Goal: Task Accomplishment & Management: Manage account settings

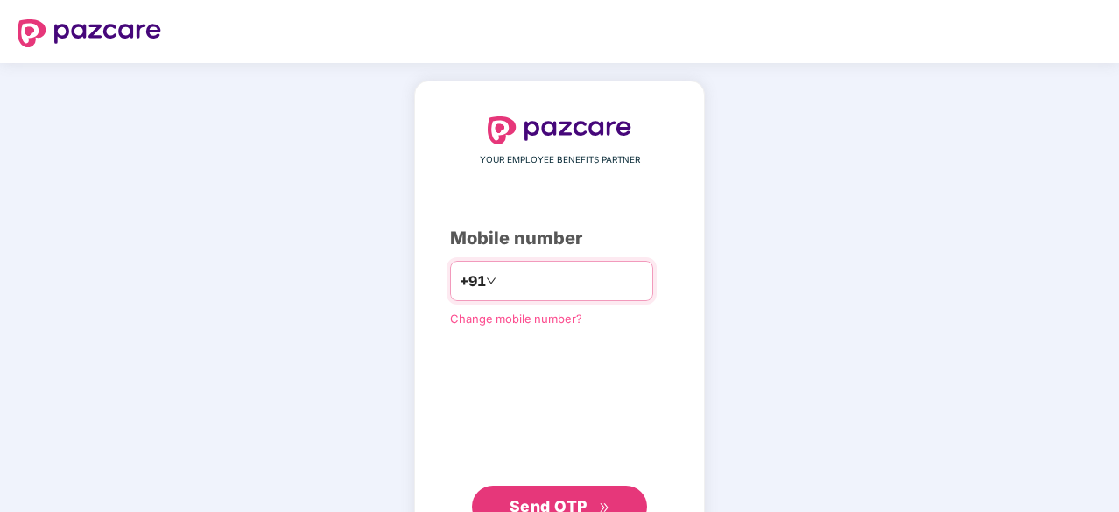
click at [579, 283] on input "number" at bounding box center [572, 281] width 144 height 28
type input "**********"
click at [595, 284] on input "**********" at bounding box center [572, 281] width 144 height 28
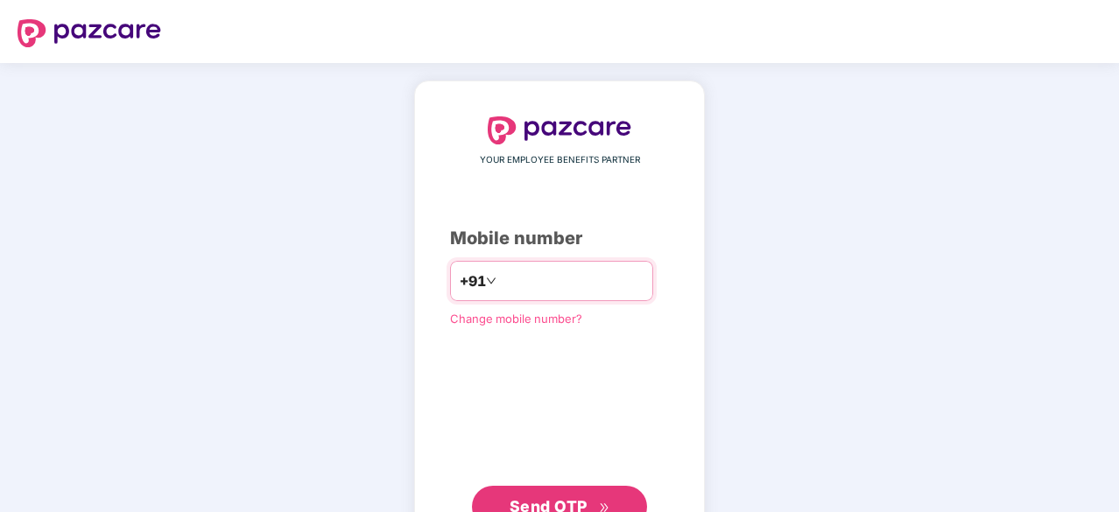
click at [595, 284] on input "**********" at bounding box center [572, 281] width 144 height 28
type input "**********"
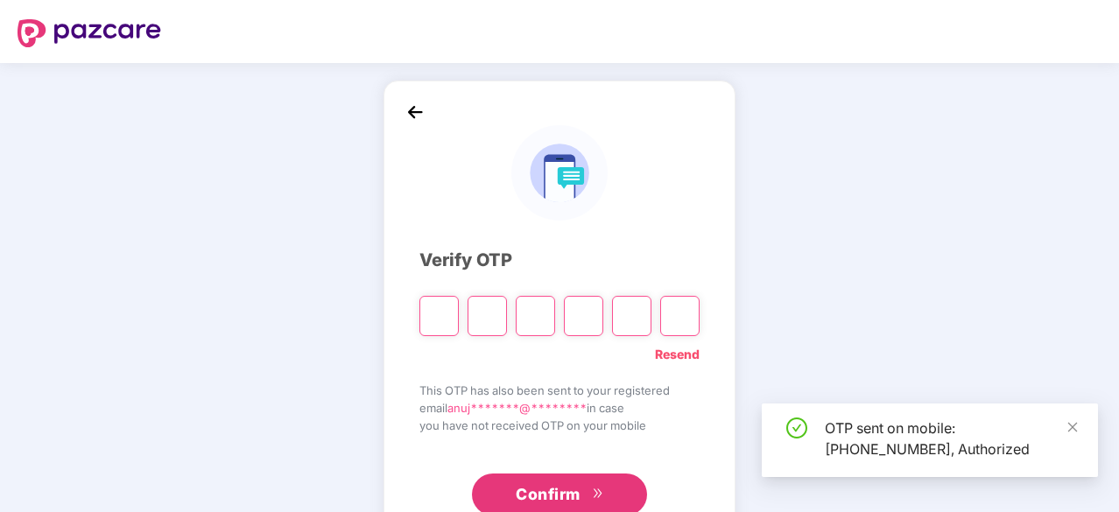
scroll to position [58, 0]
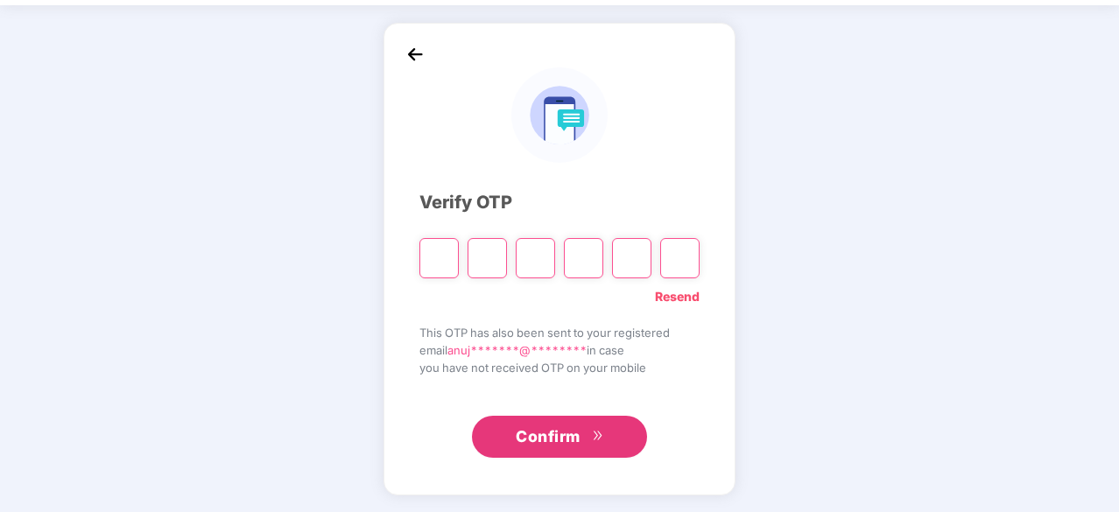
type input "*"
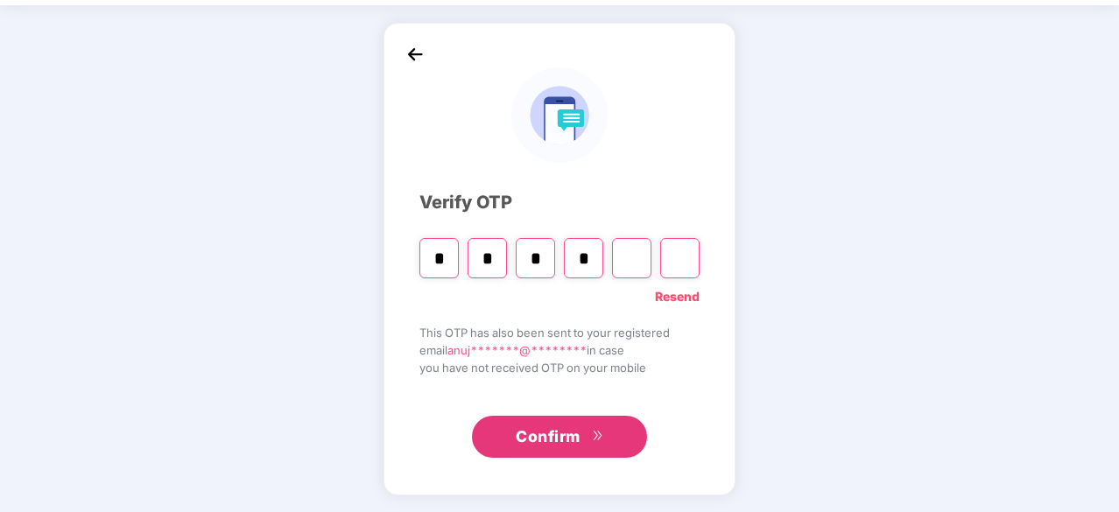
type input "*"
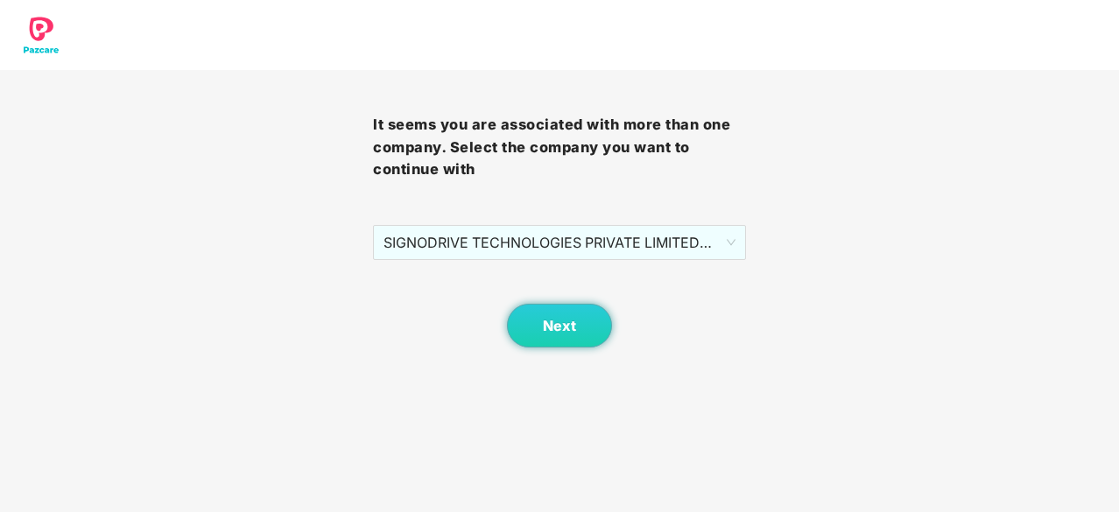
scroll to position [0, 0]
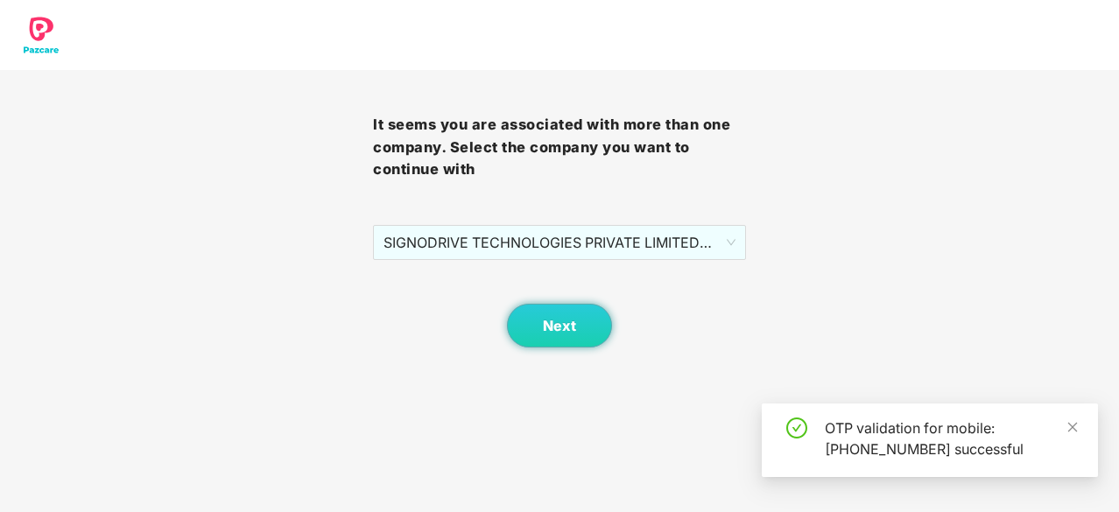
click at [567, 350] on body "It seems you are associated with more than one company. Select the company you …" at bounding box center [559, 256] width 1119 height 512
click at [563, 321] on span "Next" at bounding box center [559, 326] width 33 height 17
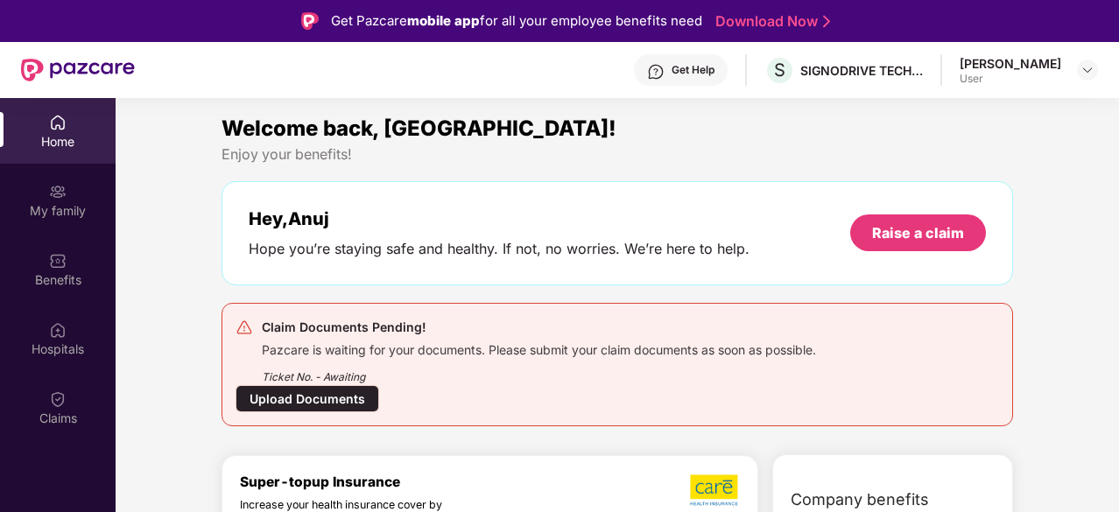
click at [311, 391] on div "Upload Documents" at bounding box center [307, 398] width 144 height 27
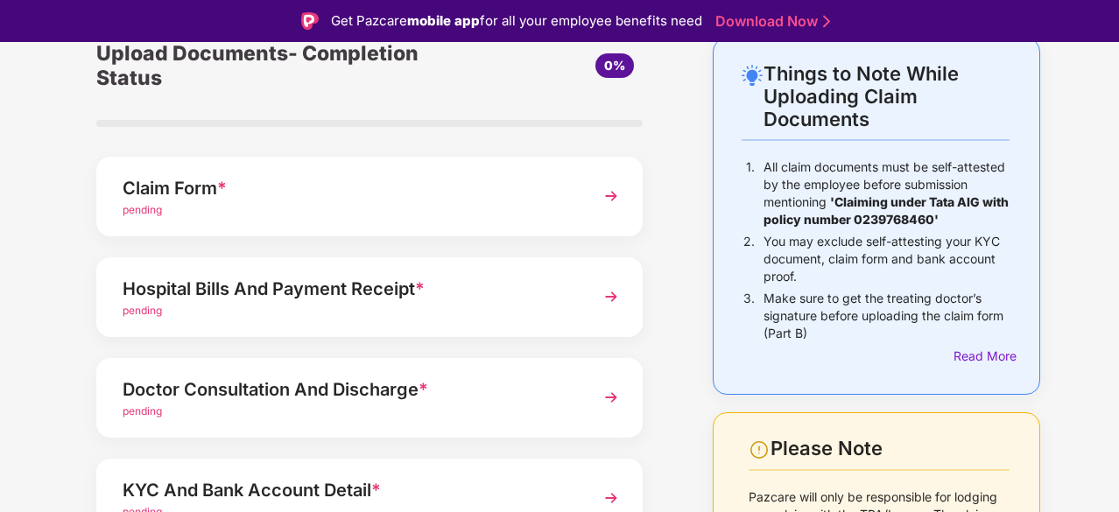
scroll to position [117, 0]
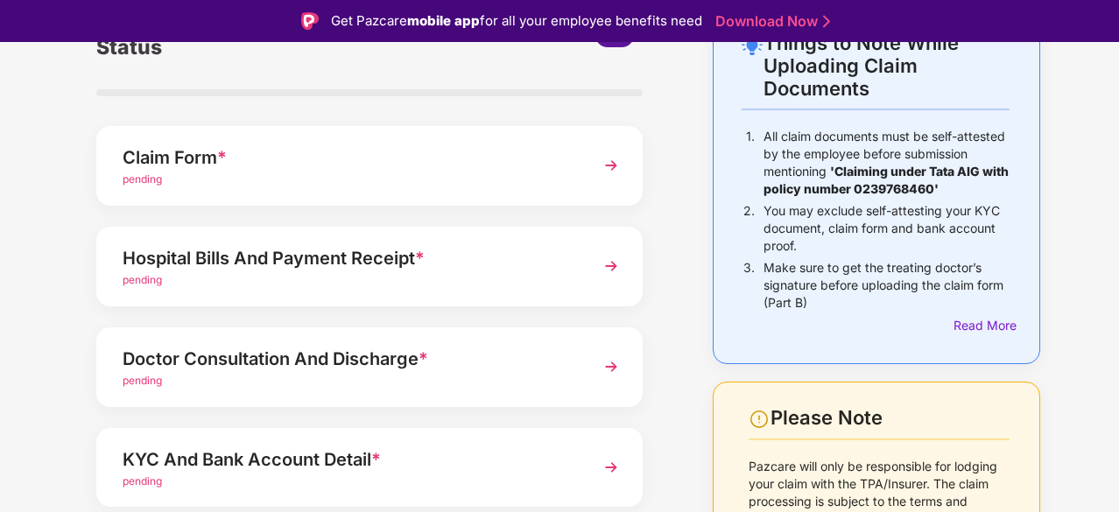
click at [577, 171] on div "Claim Form * pending" at bounding box center [369, 166] width 546 height 80
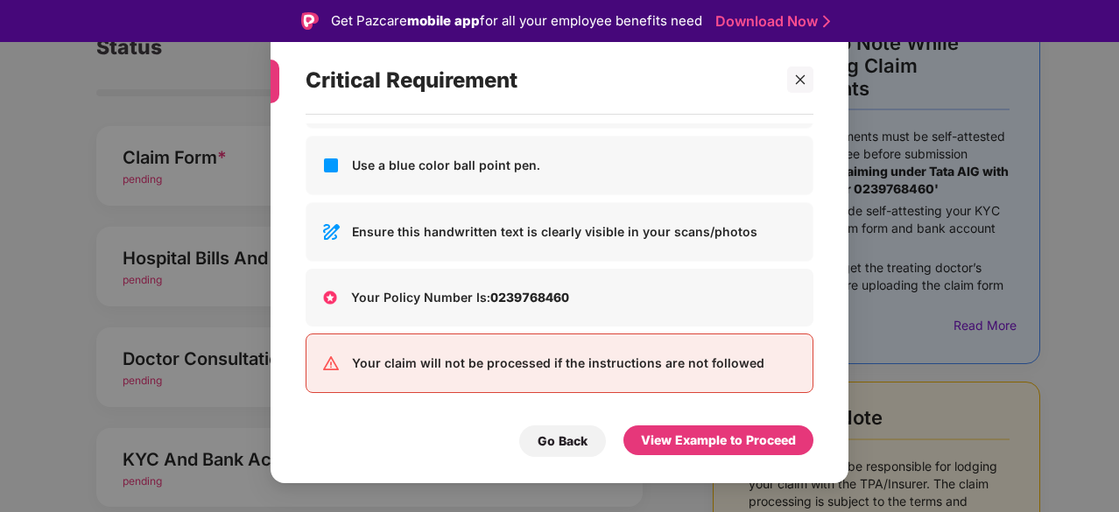
scroll to position [0, 0]
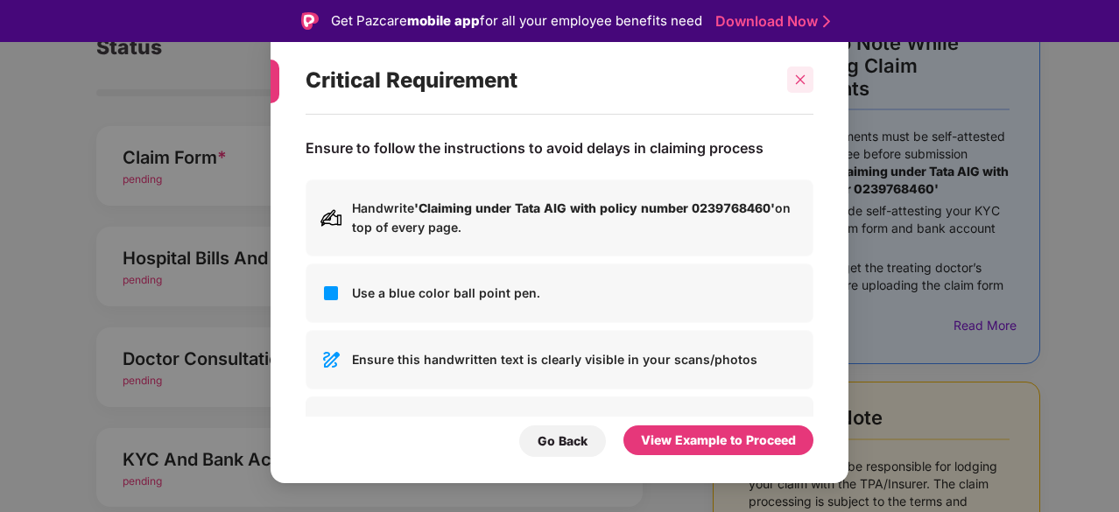
click at [796, 76] on icon "close" at bounding box center [801, 80] width 10 height 10
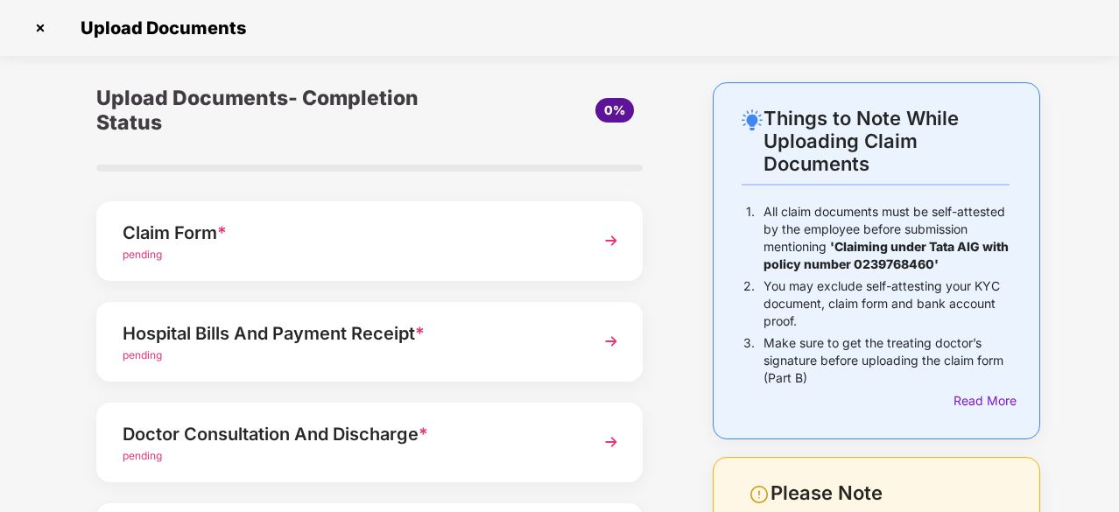
scroll to position [17, 0]
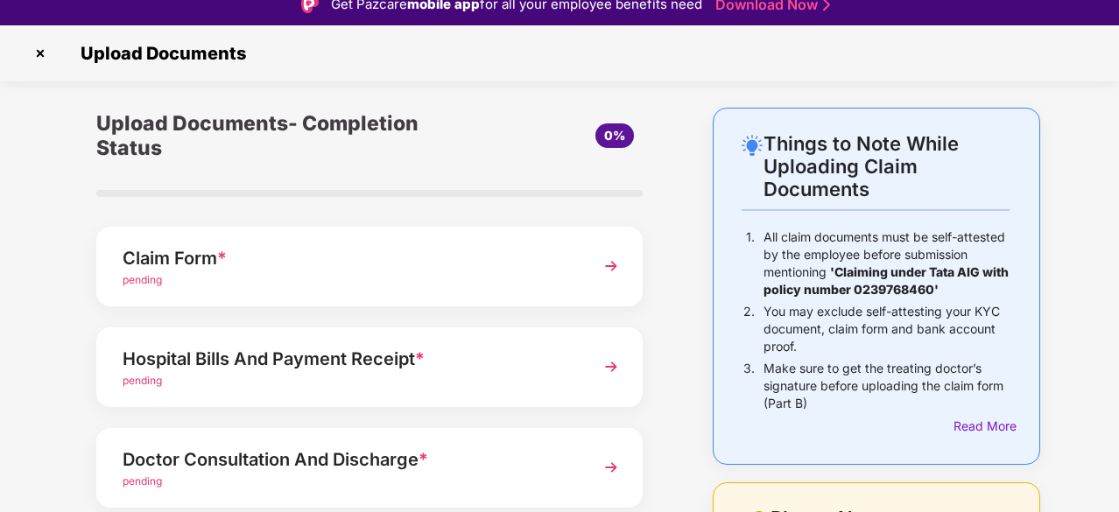
click at [609, 256] on img at bounding box center [611, 266] width 32 height 32
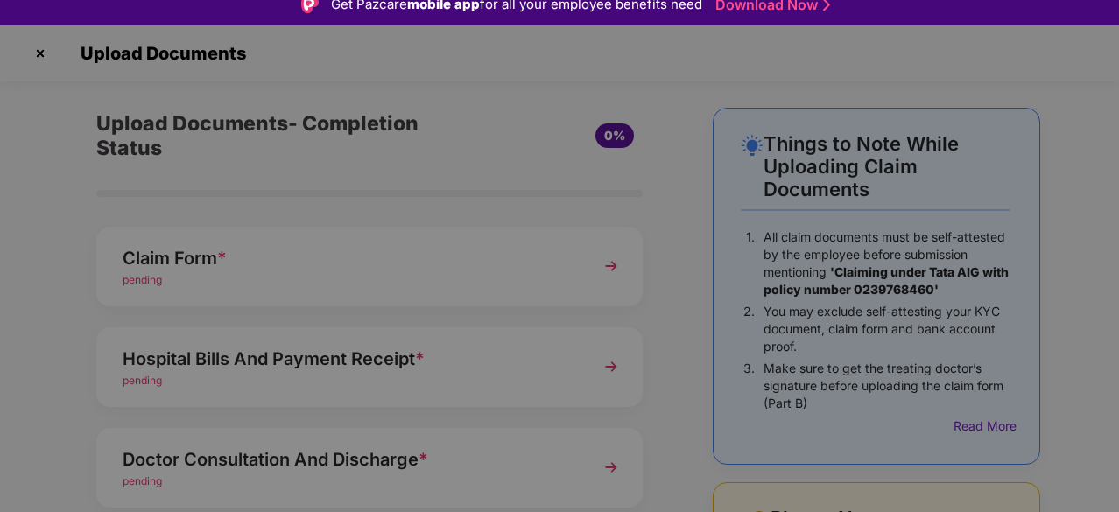
scroll to position [0, 0]
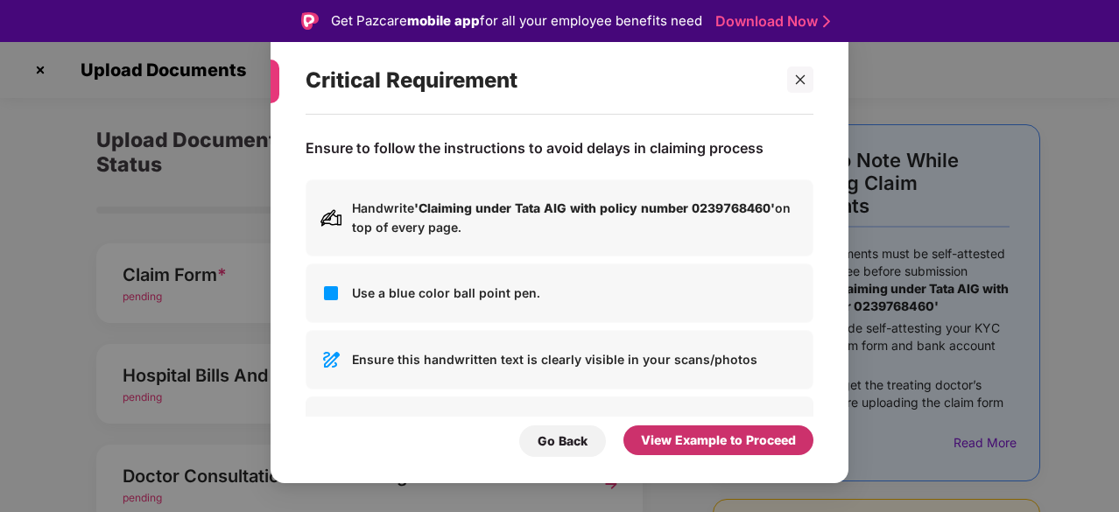
click at [702, 448] on div "View Example to Proceed" at bounding box center [718, 440] width 155 height 19
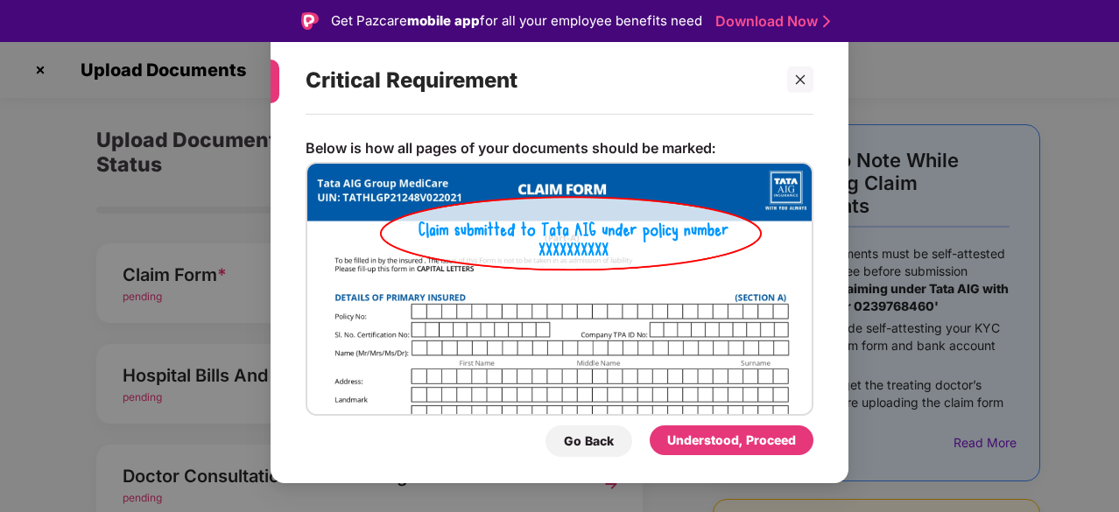
scroll to position [51, 0]
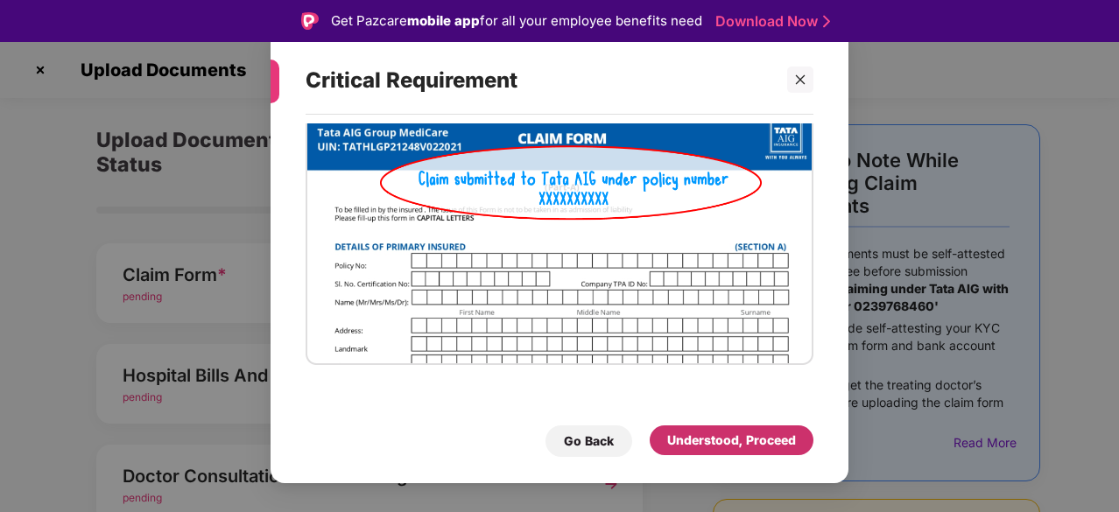
click at [740, 437] on div "Understood, Proceed" at bounding box center [731, 440] width 129 height 19
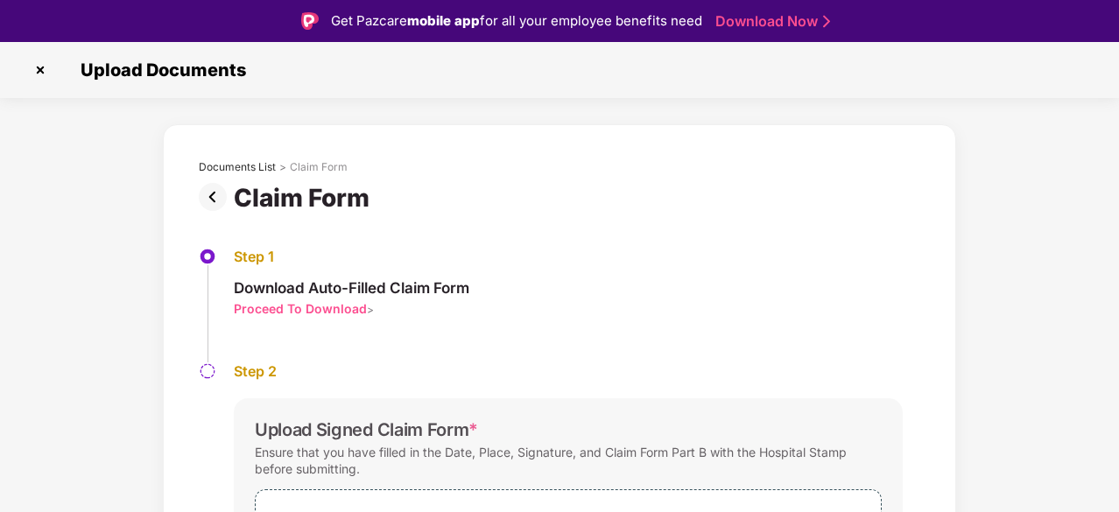
scroll to position [163, 0]
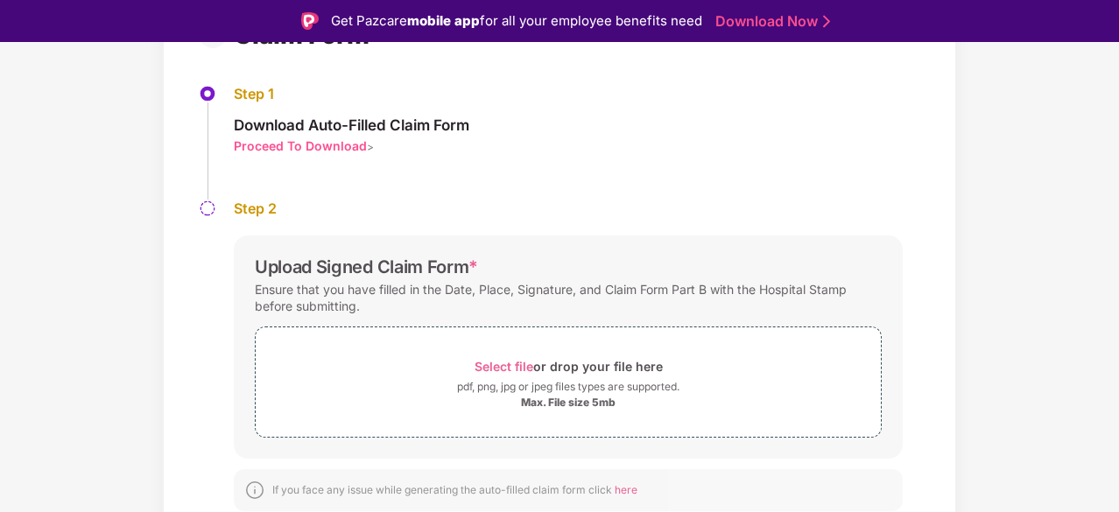
click at [268, 147] on div "Proceed To Download" at bounding box center [300, 145] width 133 height 17
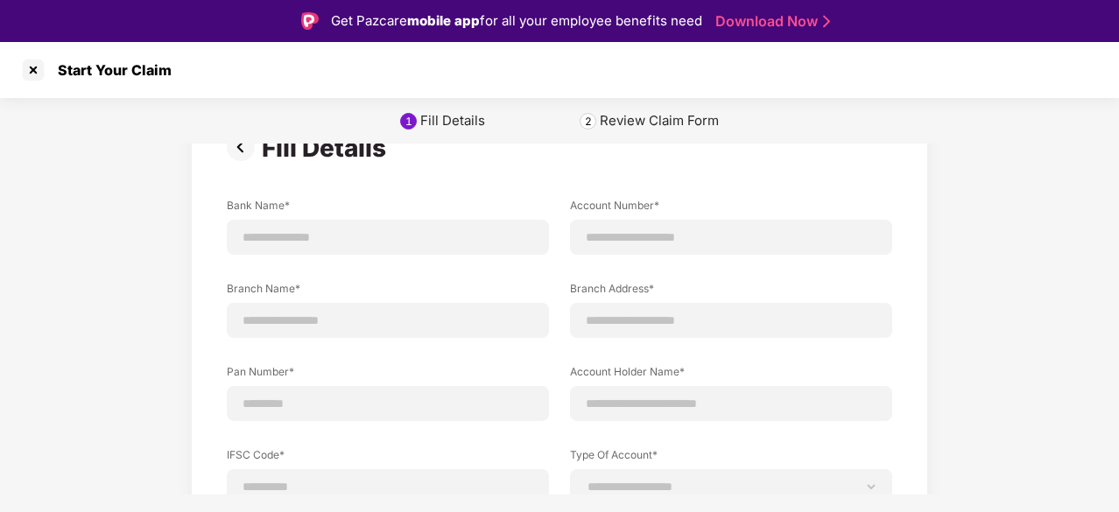
scroll to position [0, 0]
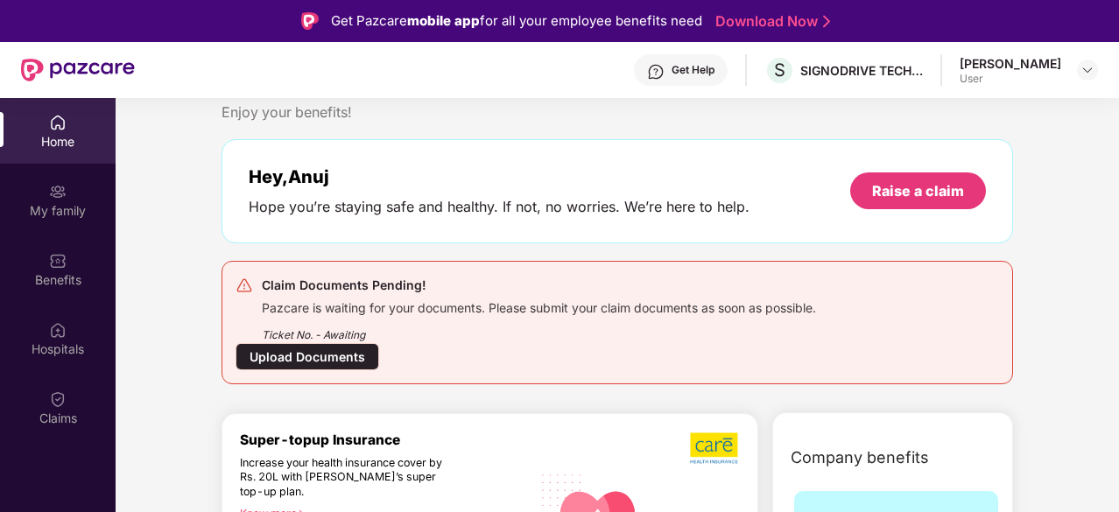
scroll to position [41, 0]
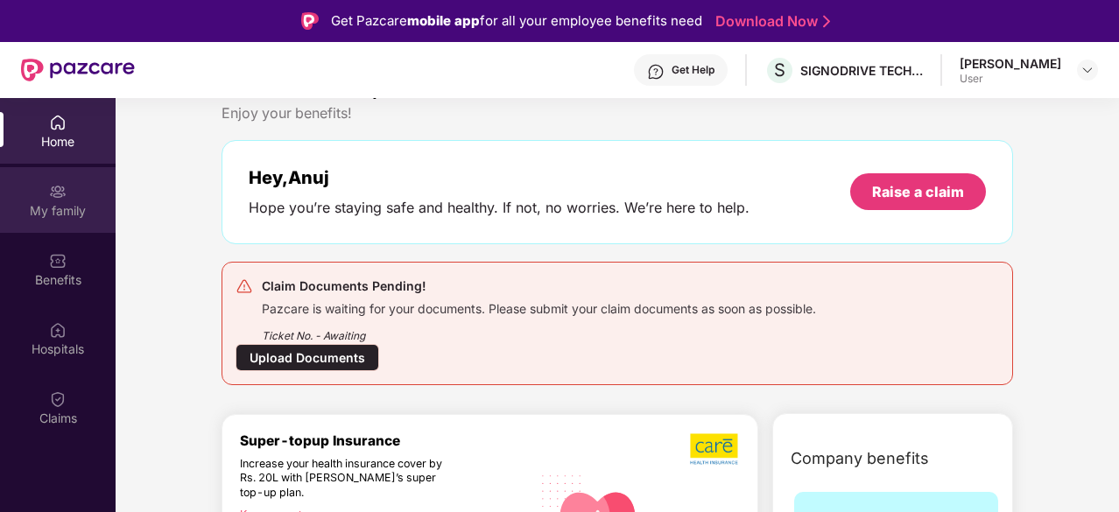
click at [58, 215] on div "My family" at bounding box center [58, 211] width 116 height 18
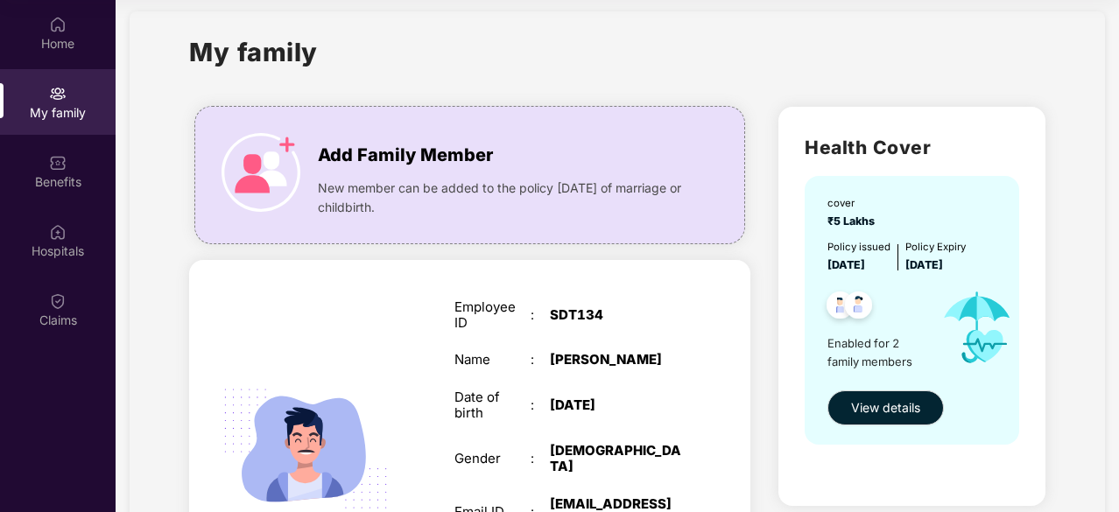
scroll to position [16, 0]
click at [881, 406] on span "View details" at bounding box center [885, 408] width 69 height 19
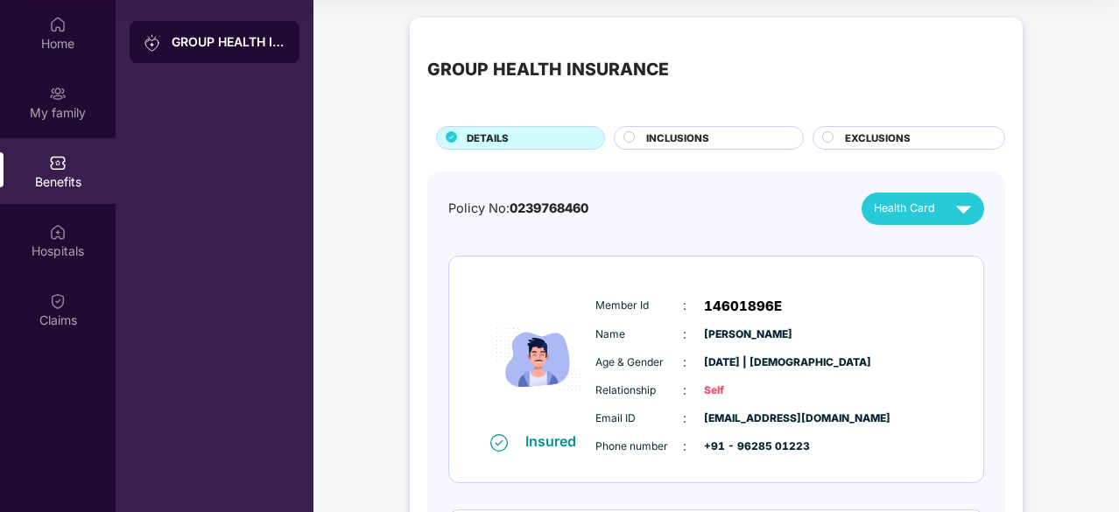
scroll to position [0, 0]
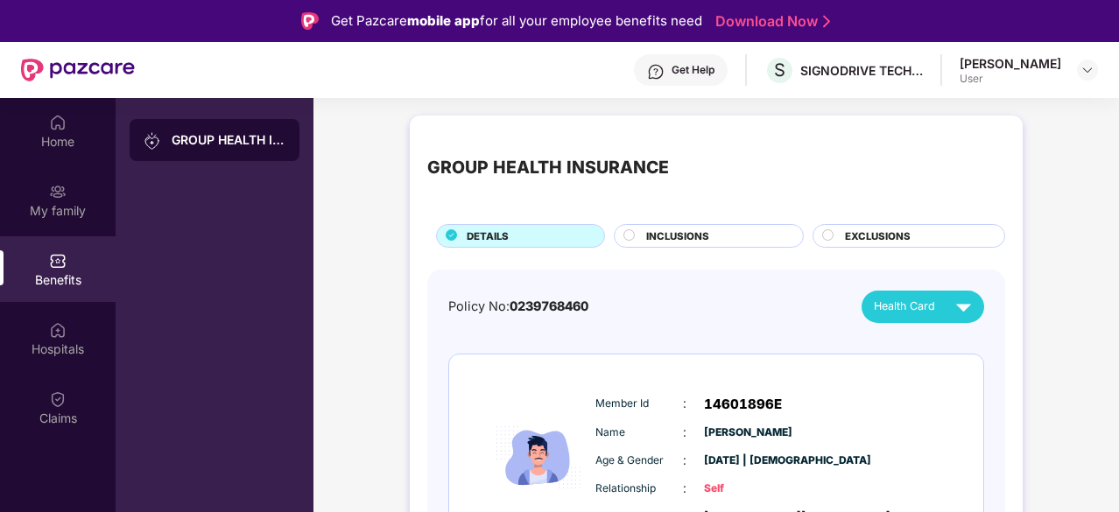
click at [699, 227] on div "INCLUSIONS" at bounding box center [709, 236] width 190 height 24
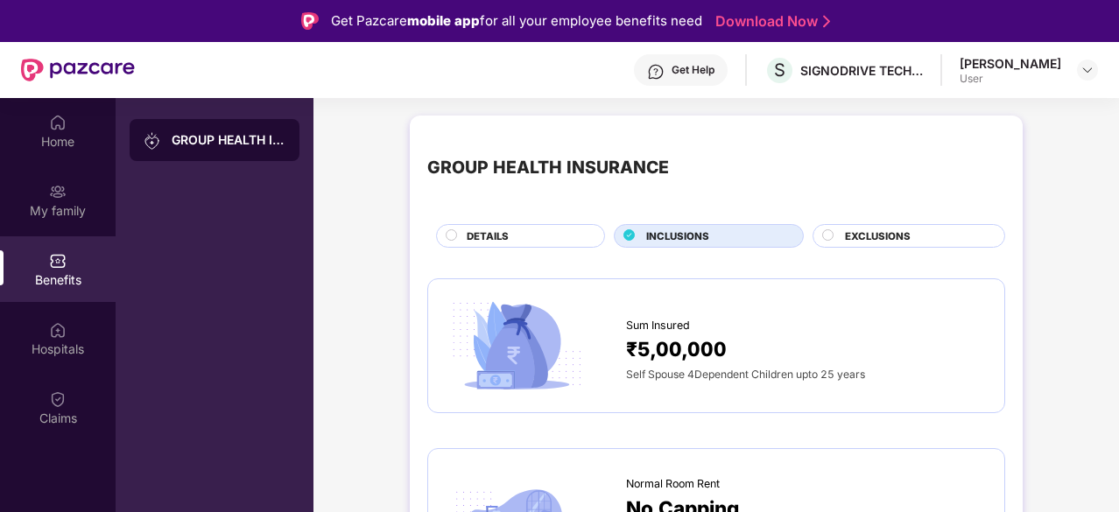
click at [700, 235] on span "INCLUSIONS" at bounding box center [677, 236] width 63 height 16
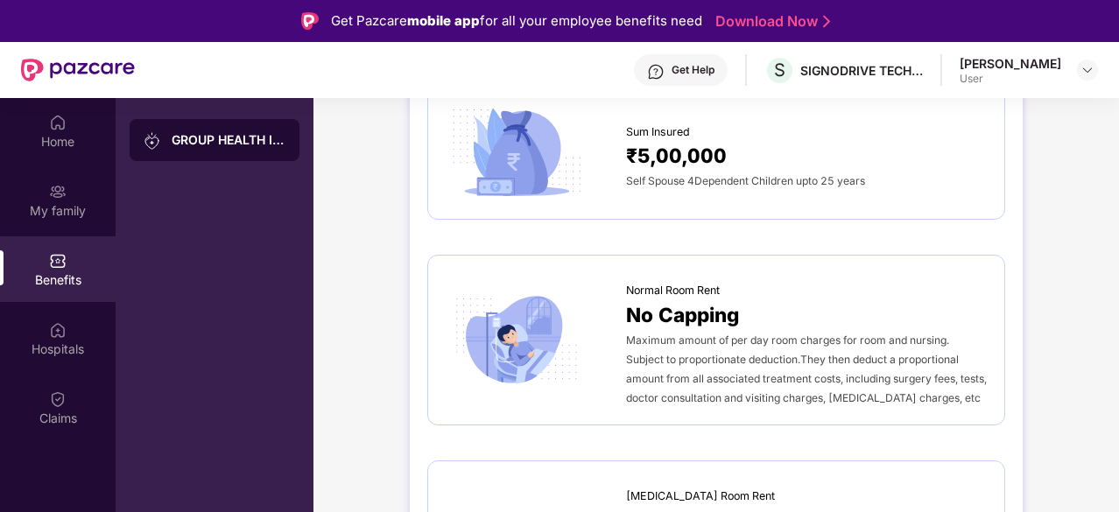
scroll to position [194, 0]
drag, startPoint x: 753, startPoint y: 317, endPoint x: 625, endPoint y: 318, distance: 127.8
click at [626, 318] on div "No Capping" at bounding box center [806, 314] width 361 height 31
copy span "No Capping"
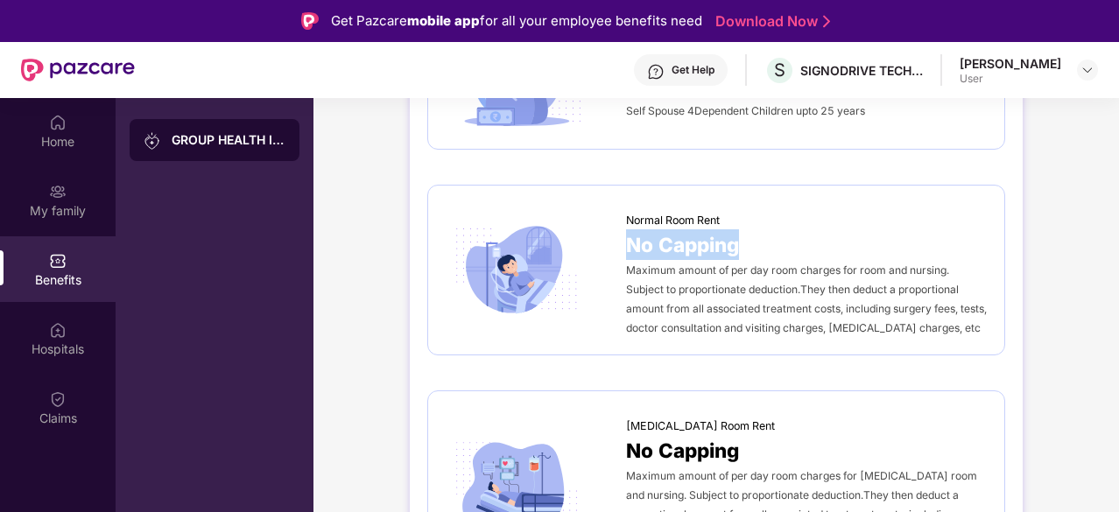
scroll to position [0, 0]
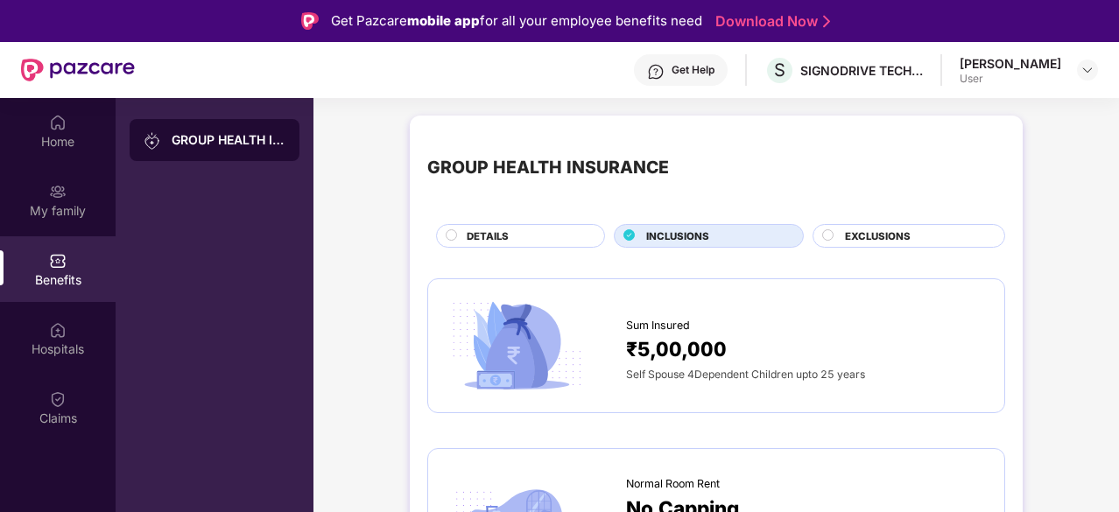
click at [907, 229] on span "EXCLUSIONS" at bounding box center [878, 236] width 66 height 16
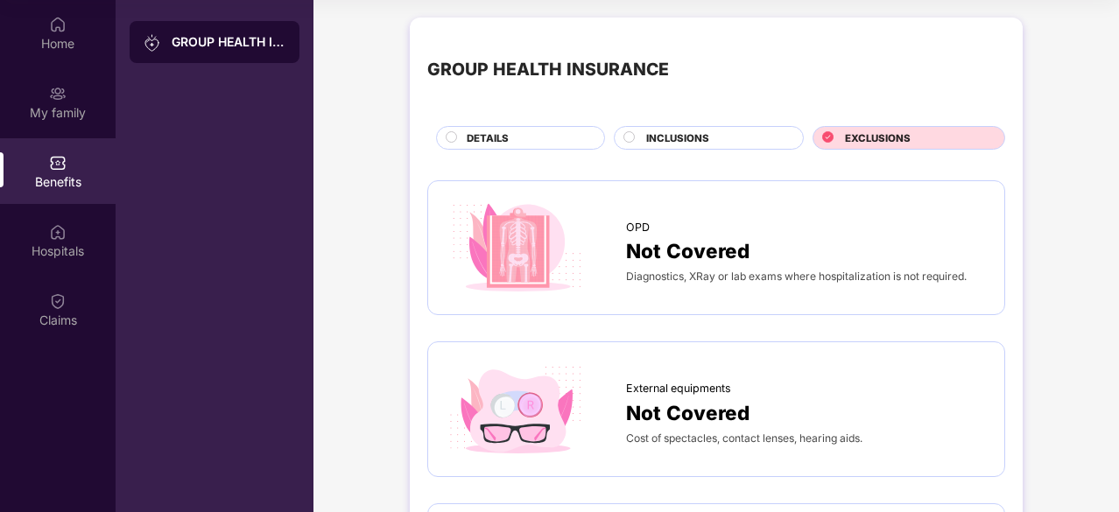
click at [524, 138] on div "DETAILS" at bounding box center [526, 139] width 137 height 18
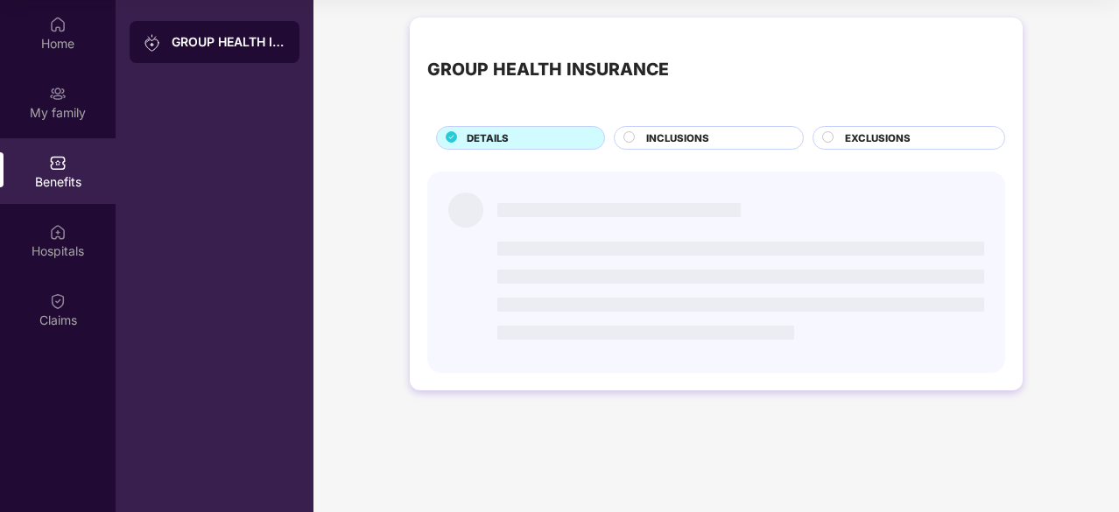
click at [524, 138] on div "DETAILS" at bounding box center [526, 139] width 137 height 18
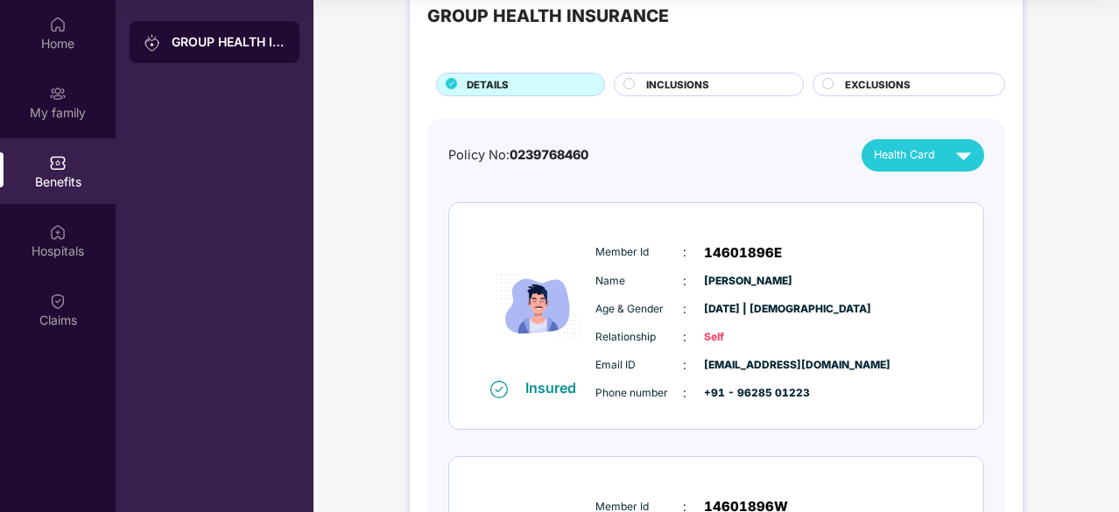
scroll to position [54, 0]
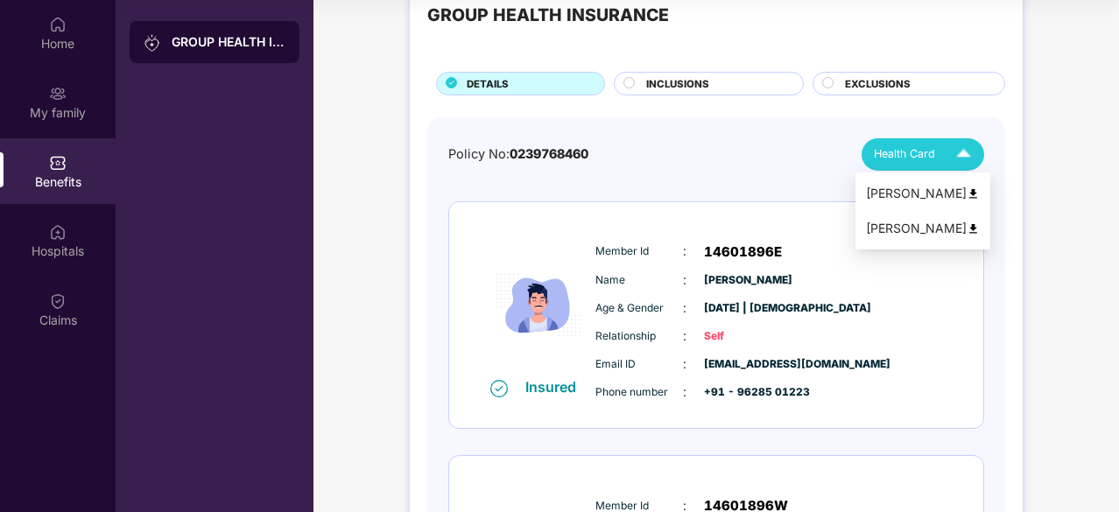
click at [965, 155] on img at bounding box center [963, 154] width 31 height 31
click at [969, 190] on img at bounding box center [972, 193] width 13 height 13
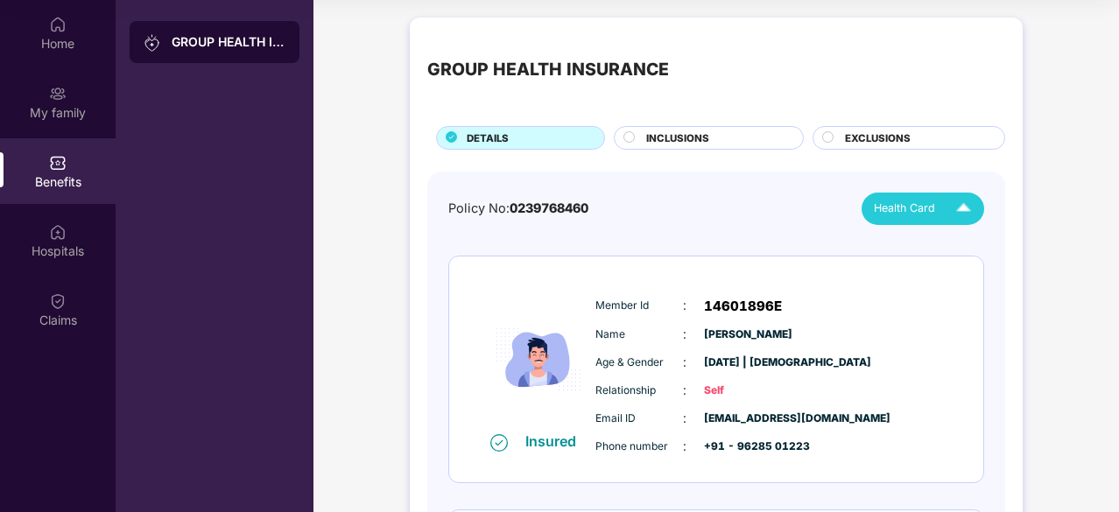
scroll to position [0, 0]
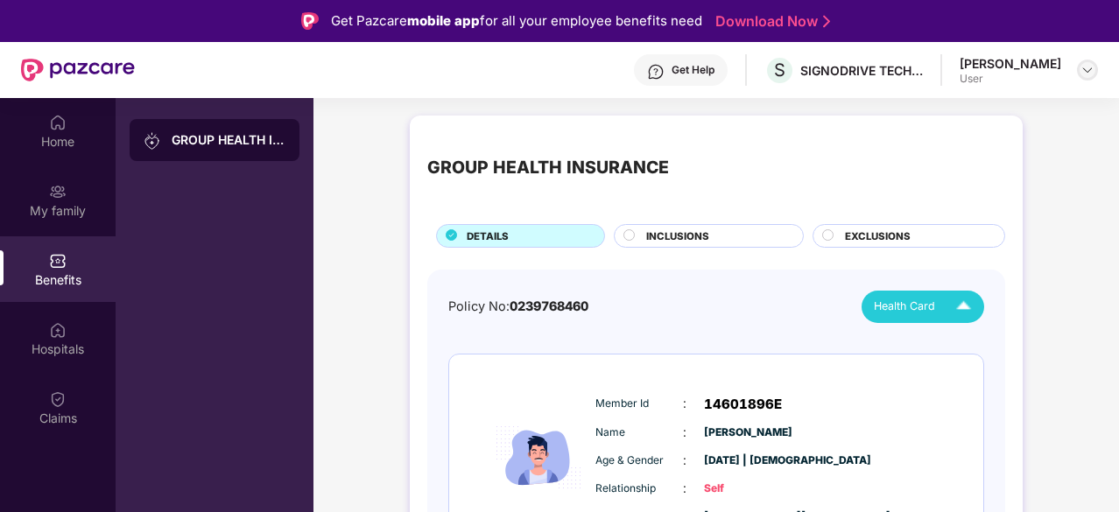
click at [1085, 75] on img at bounding box center [1087, 70] width 14 height 14
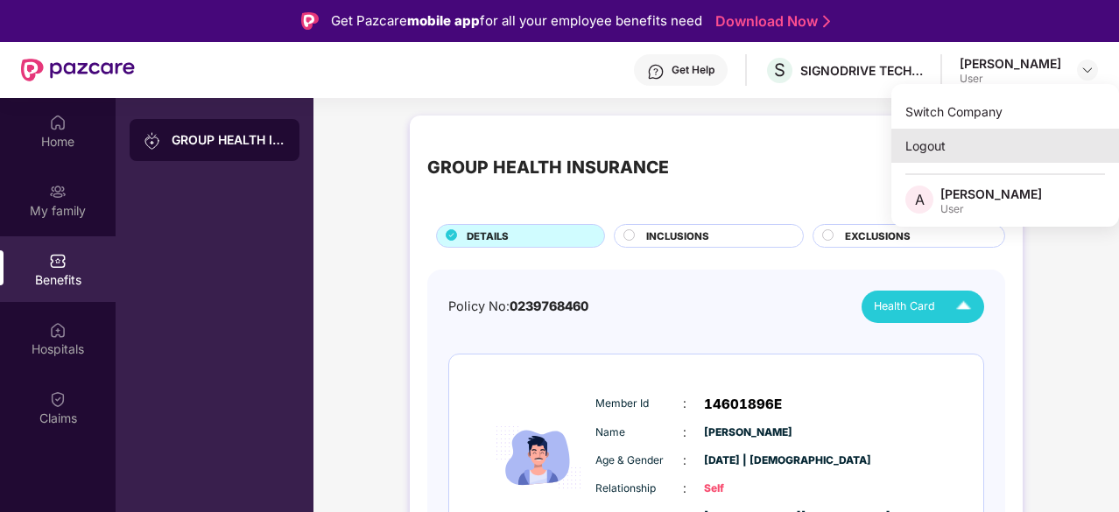
click at [919, 153] on div "Logout" at bounding box center [1005, 146] width 228 height 34
